Goal: Task Accomplishment & Management: Manage account settings

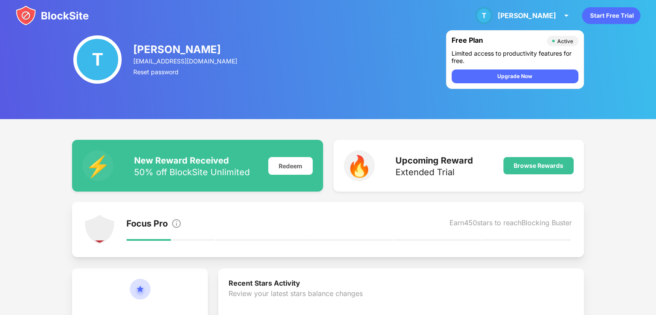
click at [58, 14] on img at bounding box center [52, 15] width 73 height 21
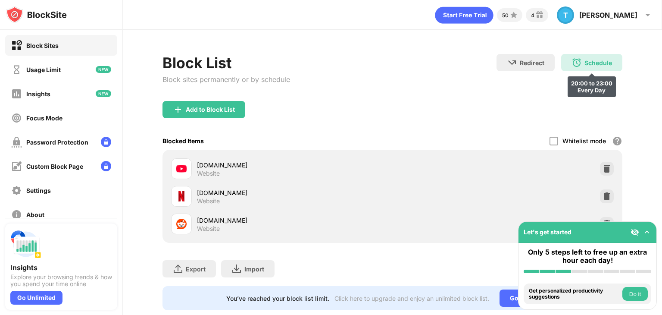
click at [587, 65] on div "Schedule" at bounding box center [599, 62] width 28 height 7
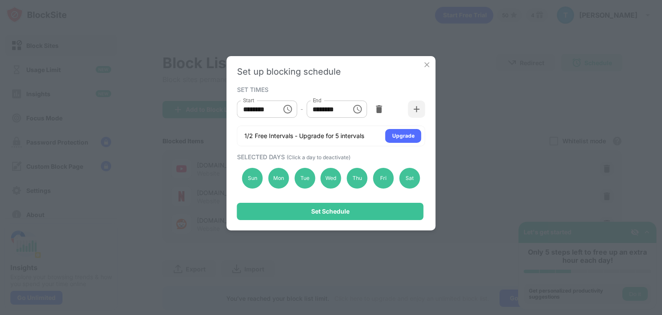
click at [282, 108] on button "Choose time, selected time is 8:00 PM" at bounding box center [287, 108] width 17 height 17
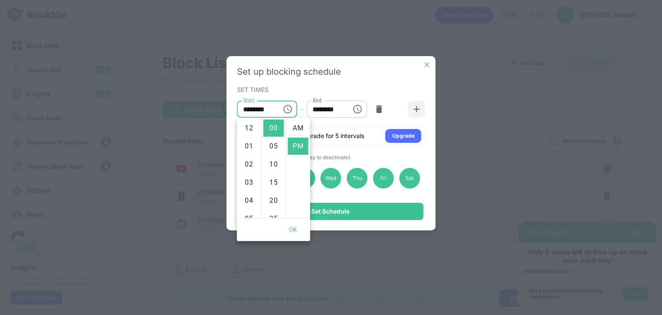
scroll to position [18, 0]
click at [251, 182] on li "11" at bounding box center [249, 182] width 21 height 17
type input "********"
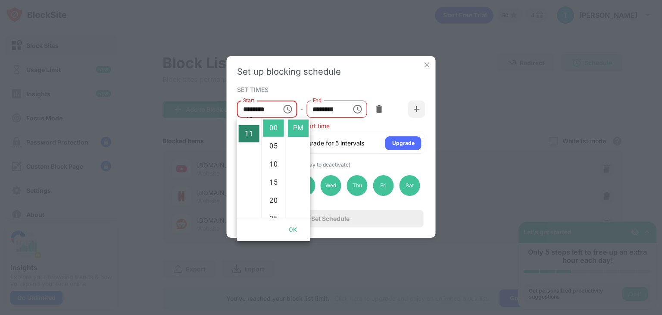
scroll to position [199, 0]
click at [357, 109] on icon "Choose time, selected time is 11:00 PM" at bounding box center [357, 109] width 10 height 10
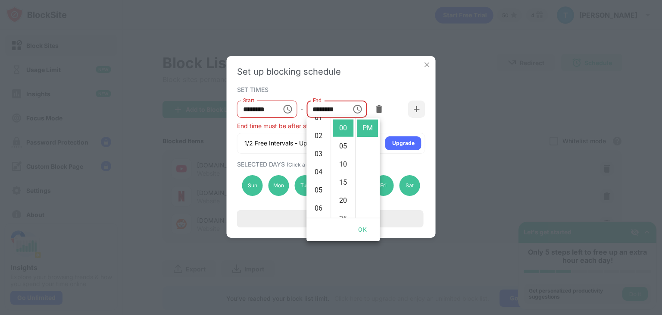
scroll to position [27, 0]
click at [316, 134] on li "02" at bounding box center [318, 137] width 21 height 17
click at [366, 127] on li "AM" at bounding box center [367, 127] width 21 height 17
type input "********"
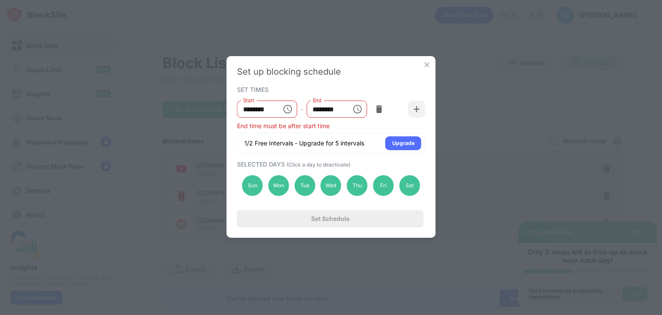
click at [286, 114] on icon "Choose time, selected time is 11:00 PM" at bounding box center [287, 109] width 10 height 10
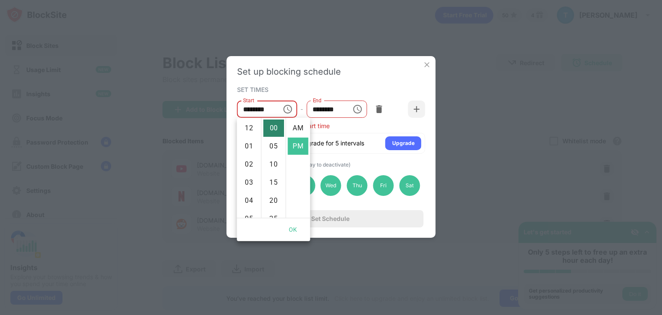
scroll to position [18, 0]
click at [430, 60] on img at bounding box center [427, 64] width 9 height 9
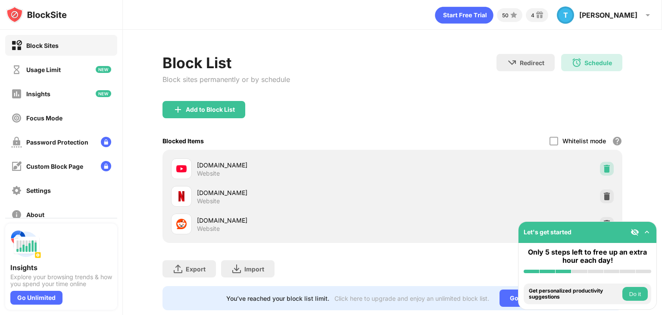
click at [603, 168] on img at bounding box center [607, 168] width 9 height 9
